Goal: Check status

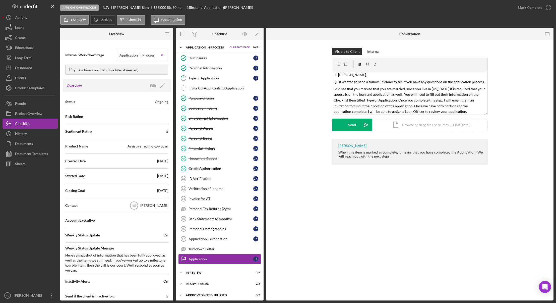
scroll to position [14, 0]
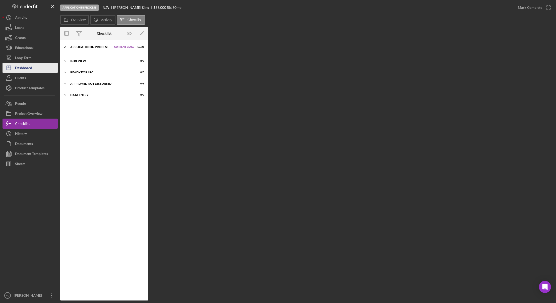
click at [31, 69] on div "Dashboard" at bounding box center [23, 68] width 17 height 11
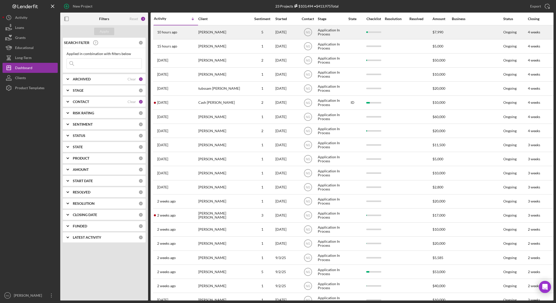
click at [211, 35] on div "[PERSON_NAME]" at bounding box center [223, 32] width 50 height 13
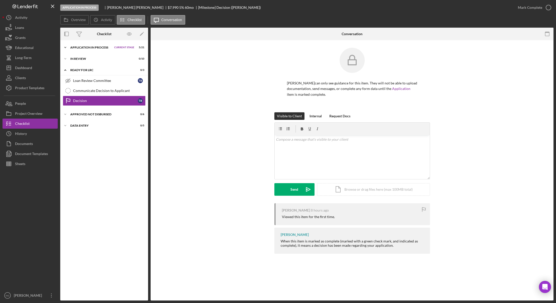
click at [96, 48] on div "Application In Process" at bounding box center [90, 47] width 41 height 3
